Goal: Task Accomplishment & Management: Manage account settings

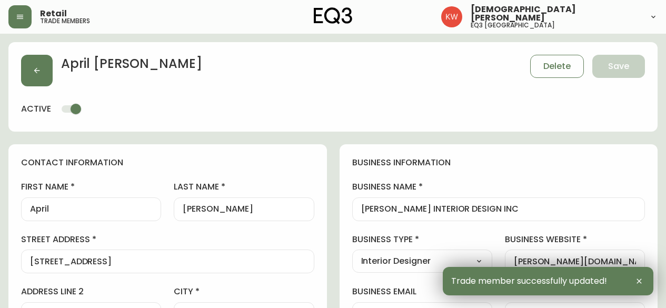
select select "AB"
select select "CA"
select select "CA_EN"
select select "Other"
select select "Interior Designer"
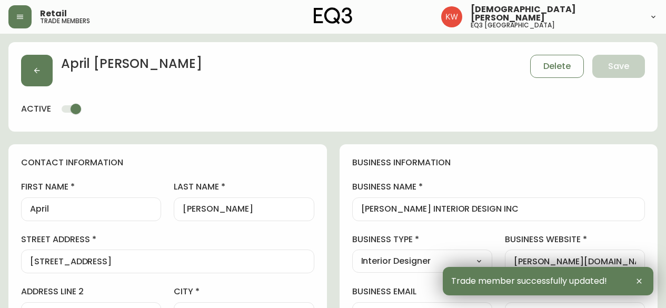
select select "cjw10z96m00006gs08l3o91tv"
select select "false"
click at [35, 67] on icon "button" at bounding box center [37, 70] width 8 height 8
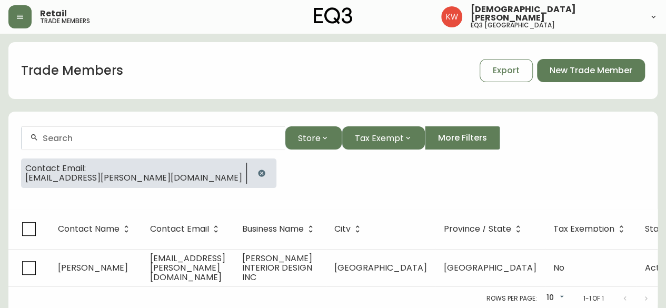
click at [258, 173] on icon "button" at bounding box center [261, 173] width 7 height 7
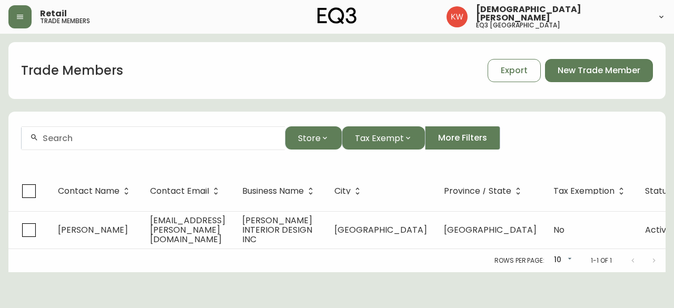
click at [165, 141] on input "text" at bounding box center [160, 138] width 234 height 10
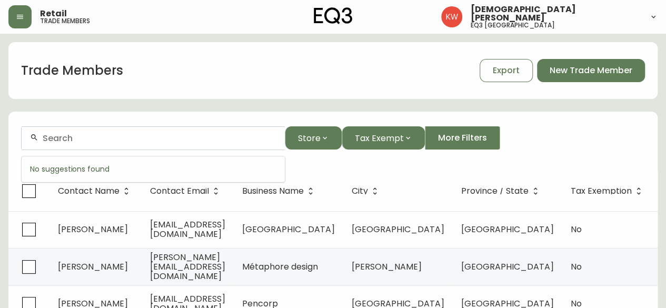
paste input "[EMAIL_ADDRESS][PERSON_NAME][DOMAIN_NAME]"
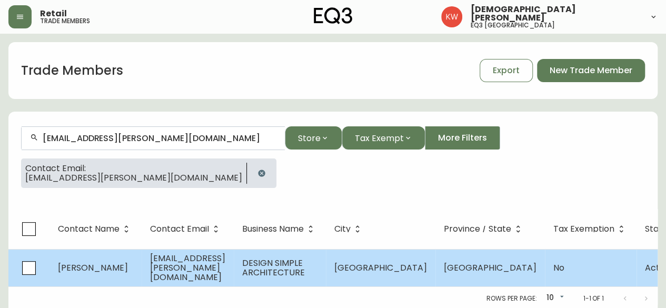
type input "[EMAIL_ADDRESS][PERSON_NAME][DOMAIN_NAME]"
click at [145, 275] on td "[EMAIL_ADDRESS][PERSON_NAME][DOMAIN_NAME]" at bounding box center [188, 267] width 92 height 37
select select "AB"
select select "CA"
select select "CA_EN"
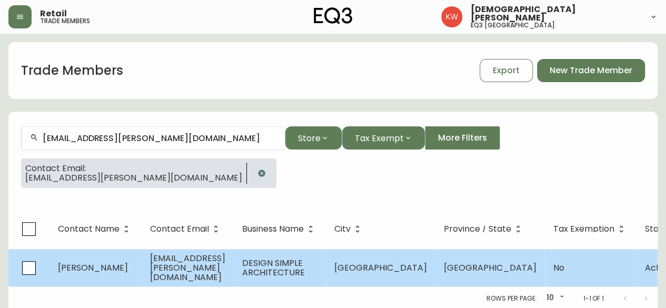
select select "Other"
select select "Architect"
select select "false"
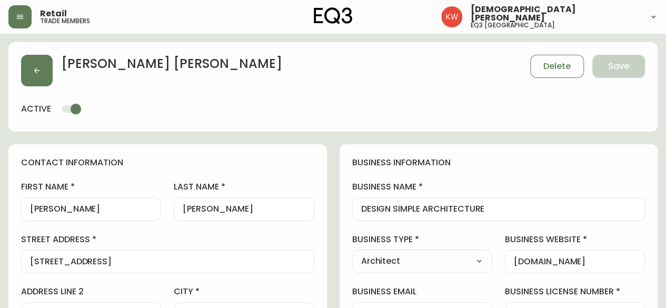
type input "EQ3 [GEOGRAPHIC_DATA]"
select select "cjw10z96m00006gs08l3o91tv"
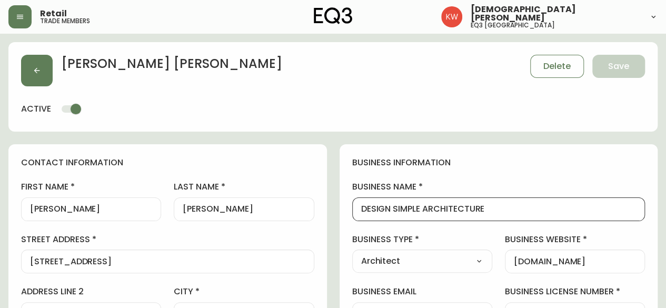
drag, startPoint x: 415, startPoint y: 209, endPoint x: 399, endPoint y: 210, distance: 16.3
click at [399, 210] on input "DESIGN SIMPLE ARCHITECTURE" at bounding box center [498, 209] width 275 height 10
drag, startPoint x: 390, startPoint y: 209, endPoint x: 368, endPoint y: 212, distance: 22.3
click at [368, 212] on input "DESIGN Simple ARCHITECTURE" at bounding box center [498, 209] width 275 height 10
drag, startPoint x: 465, startPoint y: 210, endPoint x: 459, endPoint y: 208, distance: 6.0
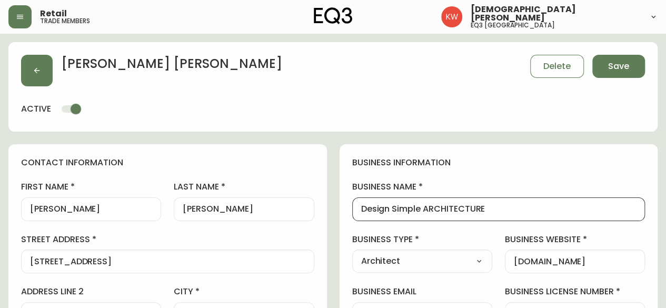
click at [459, 208] on input "Design Simple ARCHITECTURE" at bounding box center [498, 209] width 275 height 10
click at [458, 208] on input "Design Simple ARCHITEcture" at bounding box center [498, 209] width 275 height 10
type input "Design Simple Architecture"
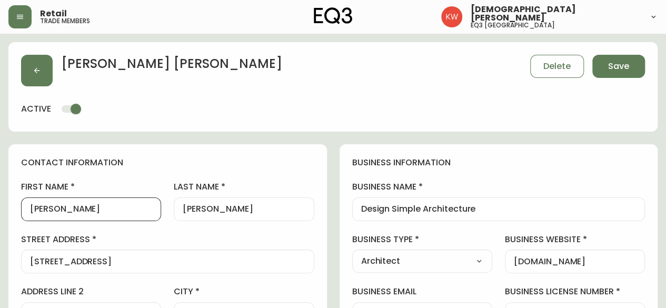
click at [94, 205] on input "[PERSON_NAME]" at bounding box center [91, 209] width 122 height 10
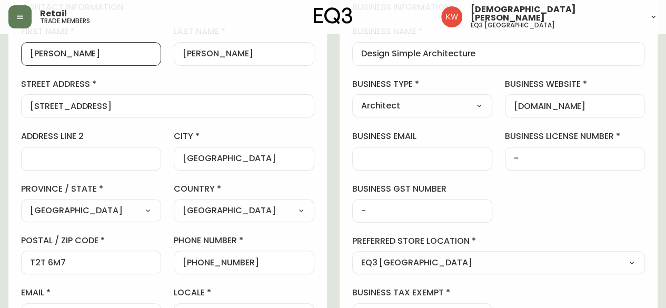
scroll to position [158, 0]
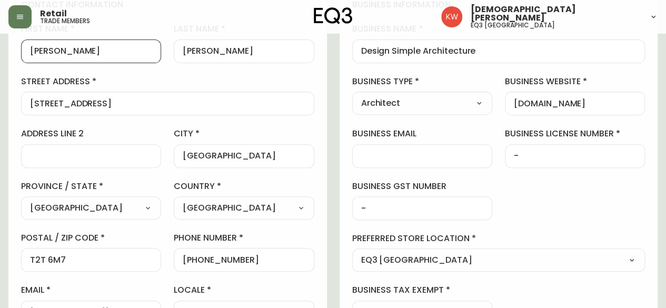
type input "[PERSON_NAME]"
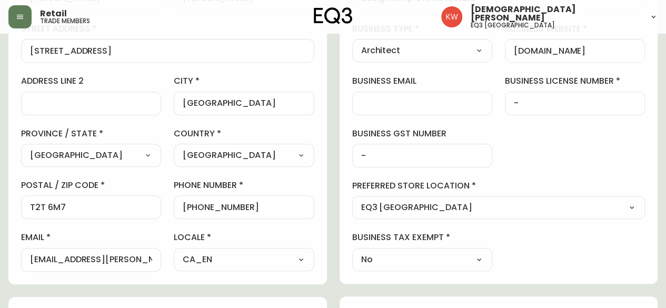
scroll to position [0, 0]
drag, startPoint x: 142, startPoint y: 260, endPoint x: 7, endPoint y: 262, distance: 134.8
click at [7, 262] on main "[PERSON_NAME] Delete Save active contact information first name [PERSON_NAME] l…" at bounding box center [333, 254] width 666 height 863
paste input "cstark@designsimple"
drag, startPoint x: 65, startPoint y: 259, endPoint x: 164, endPoint y: 243, distance: 100.3
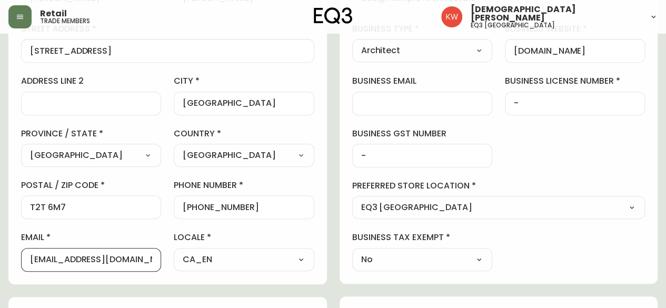
click at [164, 243] on div "first name [PERSON_NAME] last name [PERSON_NAME][GEOGRAPHIC_DATA] address [STRE…" at bounding box center [167, 121] width 293 height 301
type input "[EMAIL_ADDRESS][DOMAIN_NAME]"
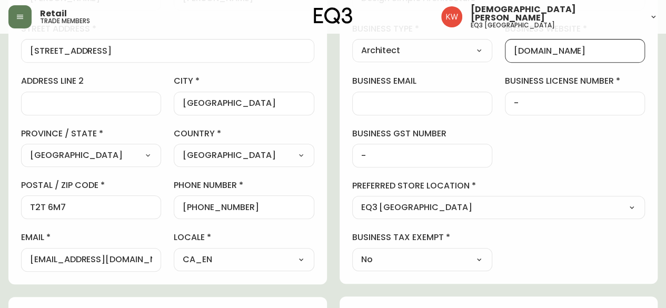
drag, startPoint x: 597, startPoint y: 48, endPoint x: 501, endPoint y: 67, distance: 97.6
click at [501, 67] on div "business information business name Design Simple Architecture business type Arc…" at bounding box center [499, 109] width 319 height 350
paste input "[DOMAIN_NAME]"
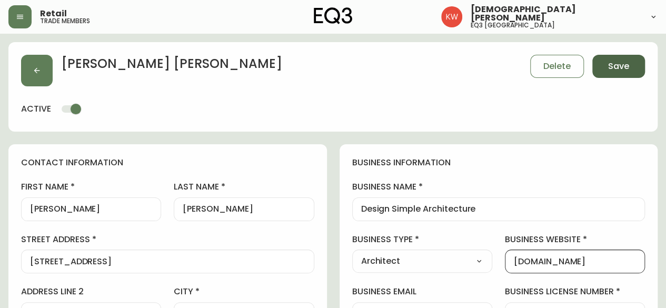
type input "[DOMAIN_NAME]"
click at [610, 64] on span "Save" at bounding box center [618, 67] width 21 height 12
select select
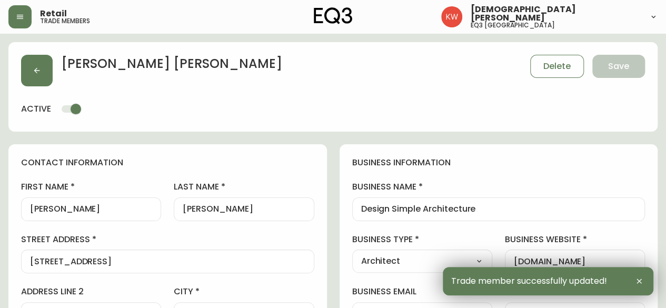
type input "Other"
select select "Other"
